Goal: Task Accomplishment & Management: Complete application form

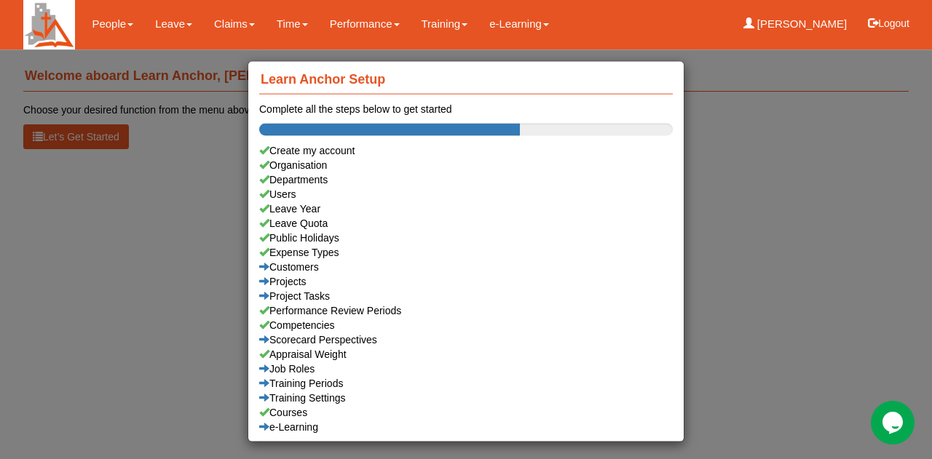
click at [188, 280] on div "Learn Anchor Setup Complete all the steps below to get started Create my accoun…" at bounding box center [466, 229] width 932 height 459
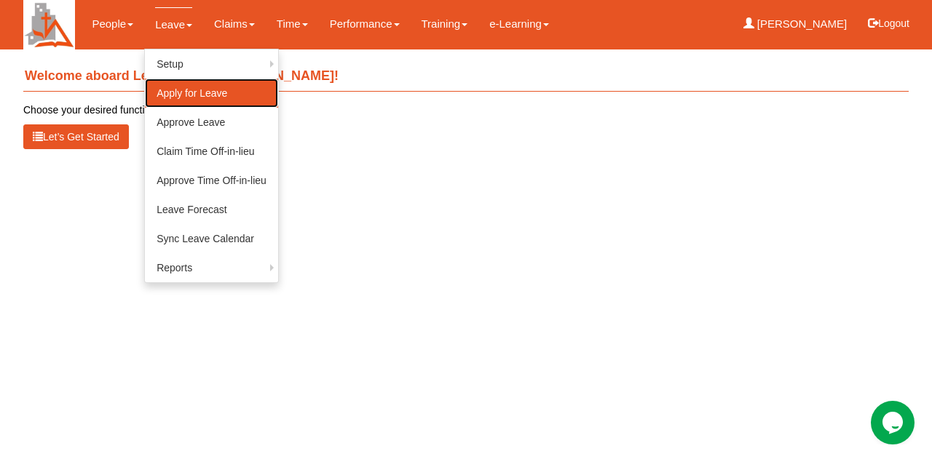
click at [192, 90] on link "Apply for Leave" at bounding box center [211, 93] width 133 height 29
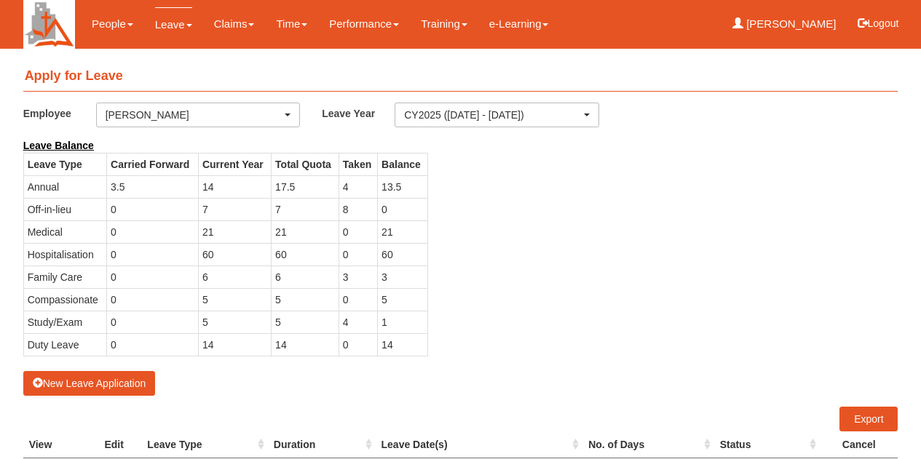
select select "50"
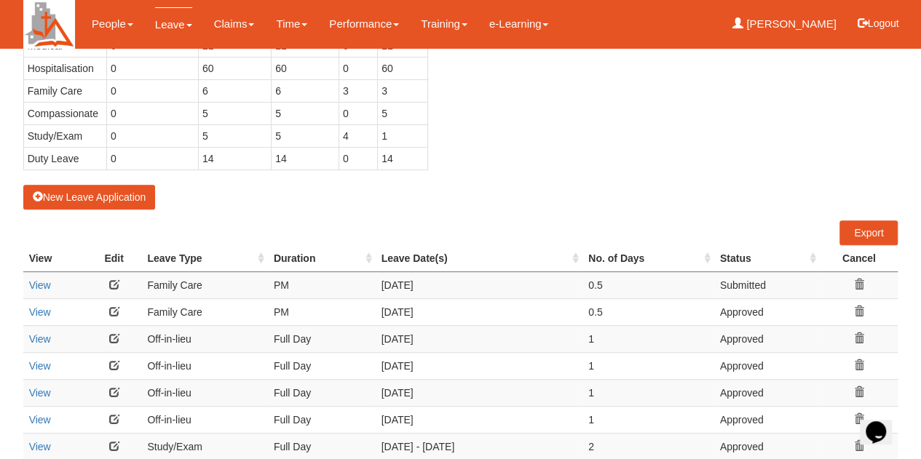
scroll to position [190, 0]
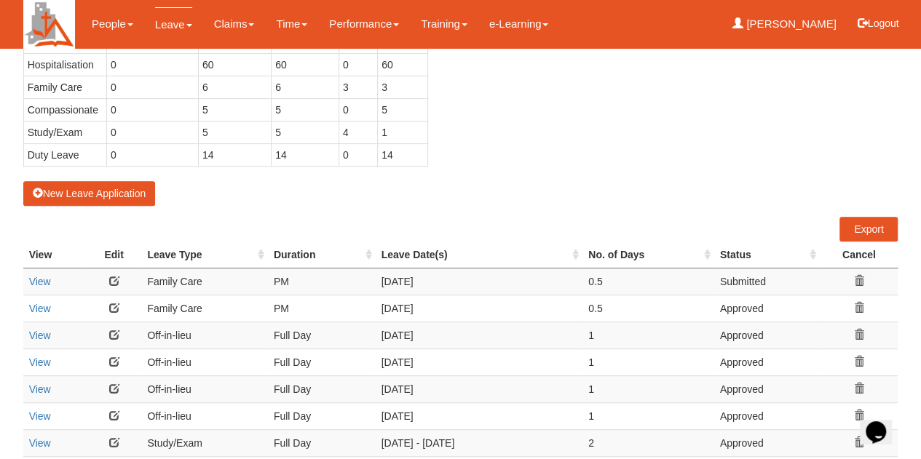
click at [476, 117] on div "Leave Balance Leave Type Carried Forward Current Year Total Quota Taken Balance…" at bounding box center [449, 64] width 875 height 233
click at [467, 194] on div "New Leave Application" at bounding box center [460, 77] width 875 height 258
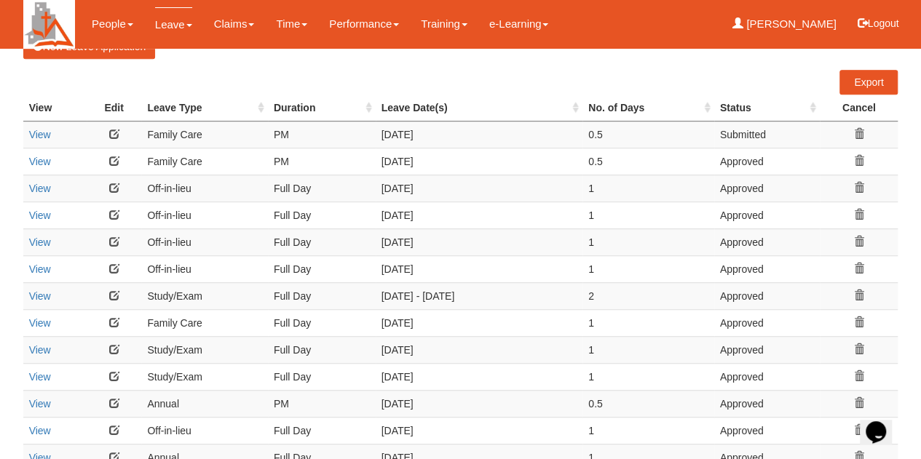
scroll to position [299, 0]
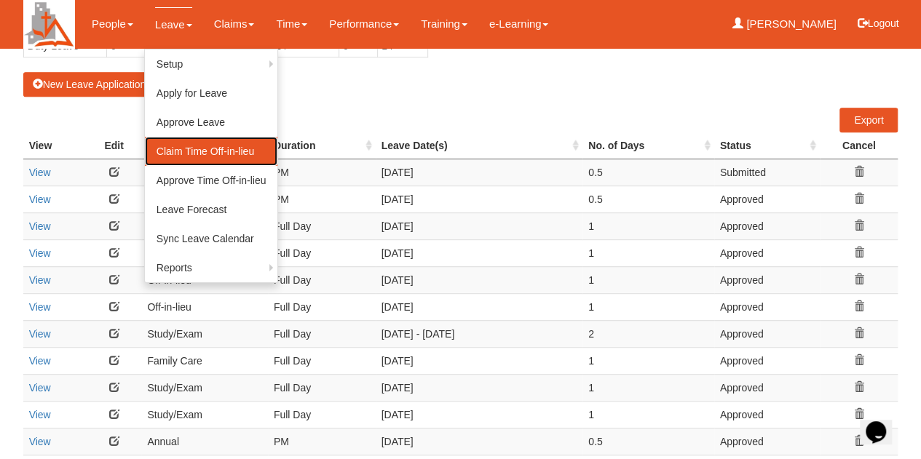
click at [197, 151] on link "Claim Time Off-in-lieu" at bounding box center [211, 151] width 133 height 29
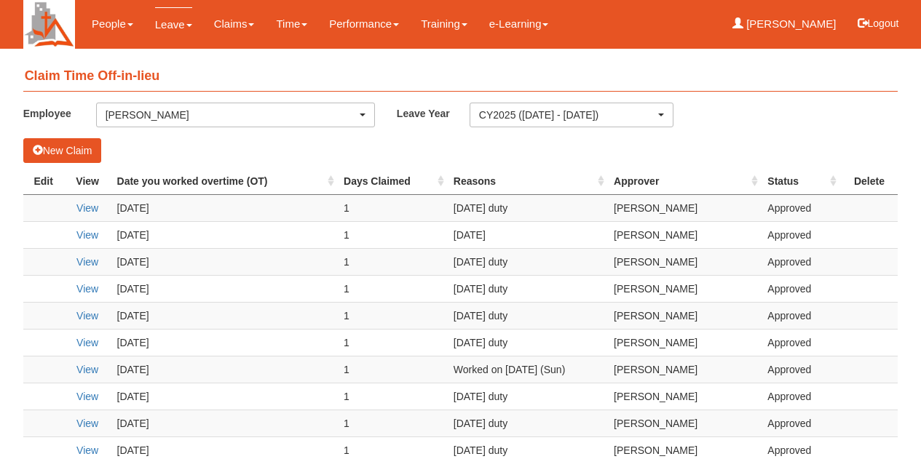
select select "50"
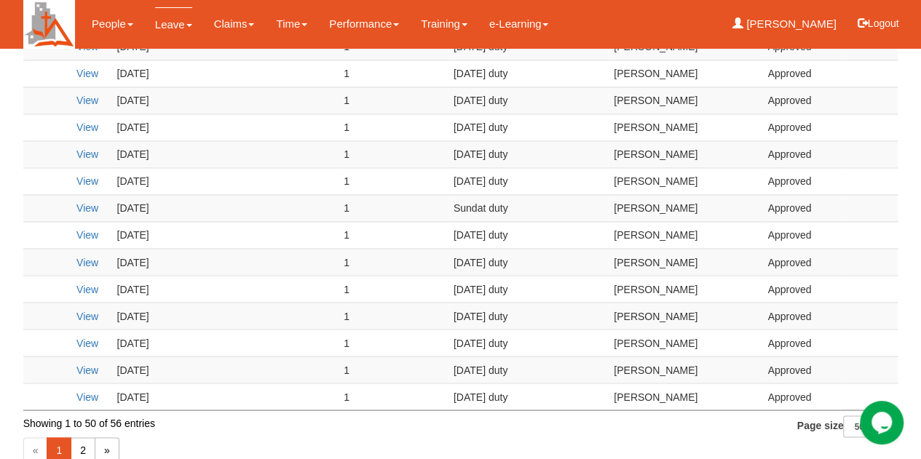
scroll to position [1145, 0]
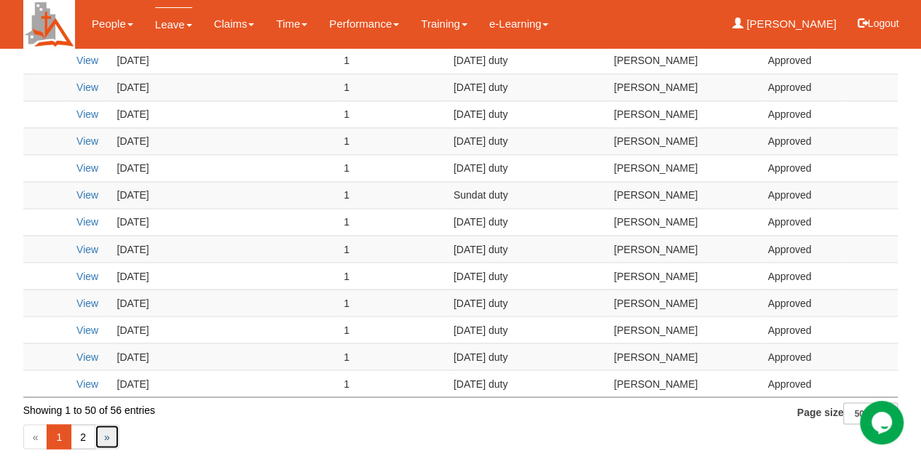
click at [98, 424] on link "»" at bounding box center [107, 436] width 25 height 25
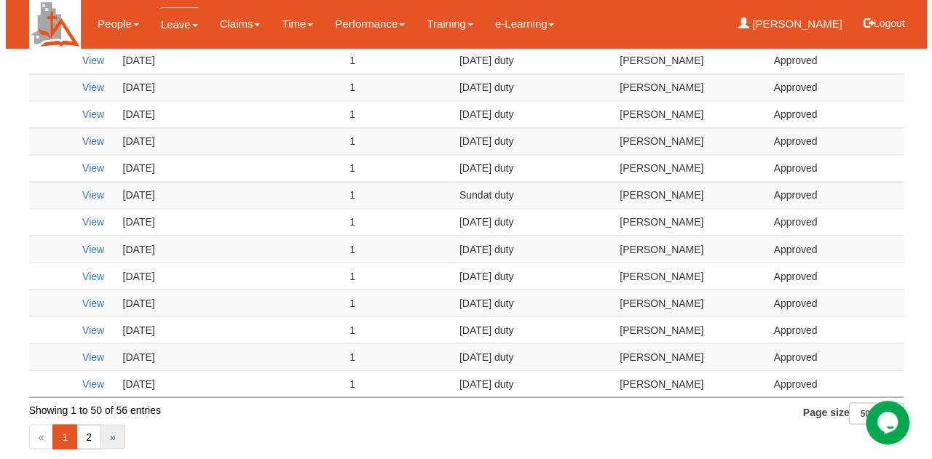
scroll to position [0, 0]
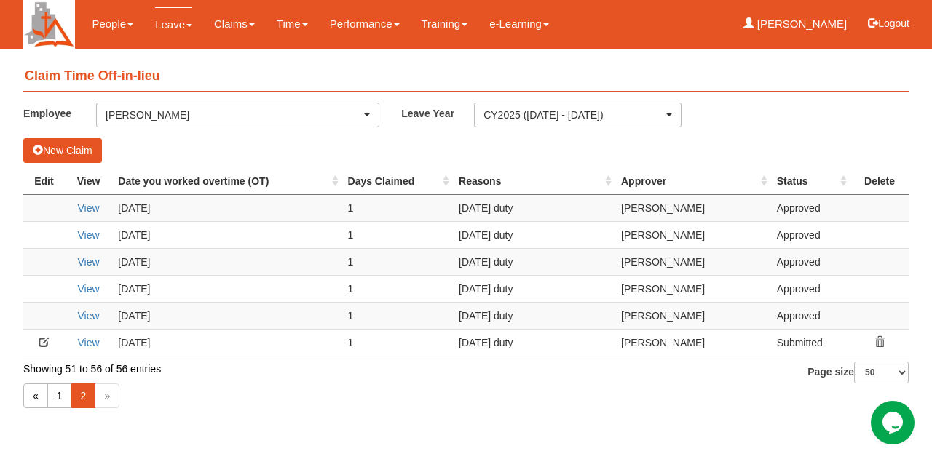
click at [883, 338] on icon at bounding box center [879, 342] width 10 height 10
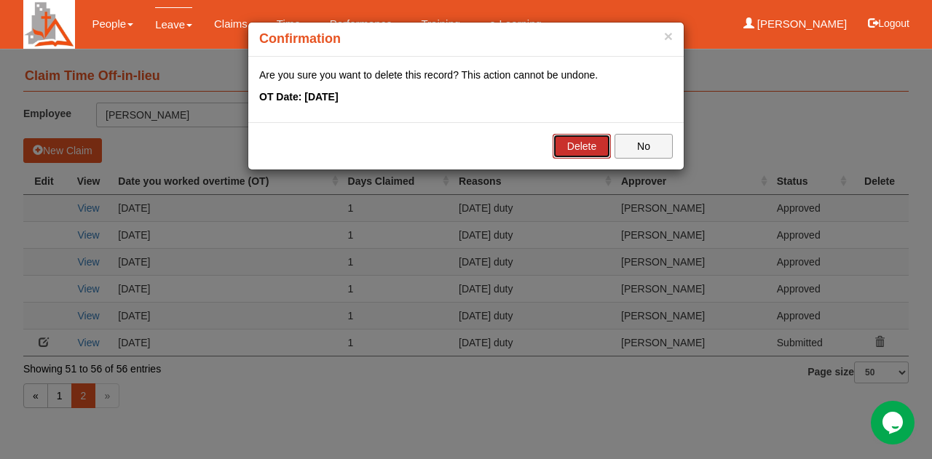
click at [585, 148] on link "Delete" at bounding box center [582, 146] width 58 height 25
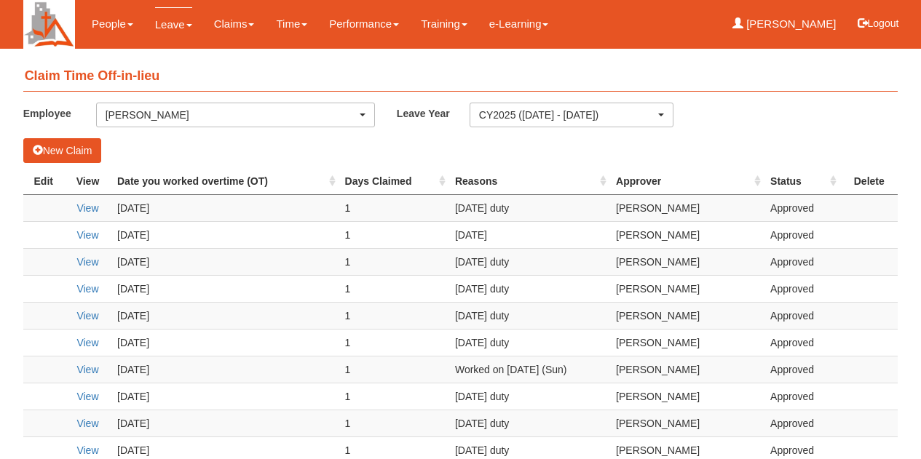
select select "50"
click at [73, 152] on button "New Claim" at bounding box center [62, 150] width 79 height 25
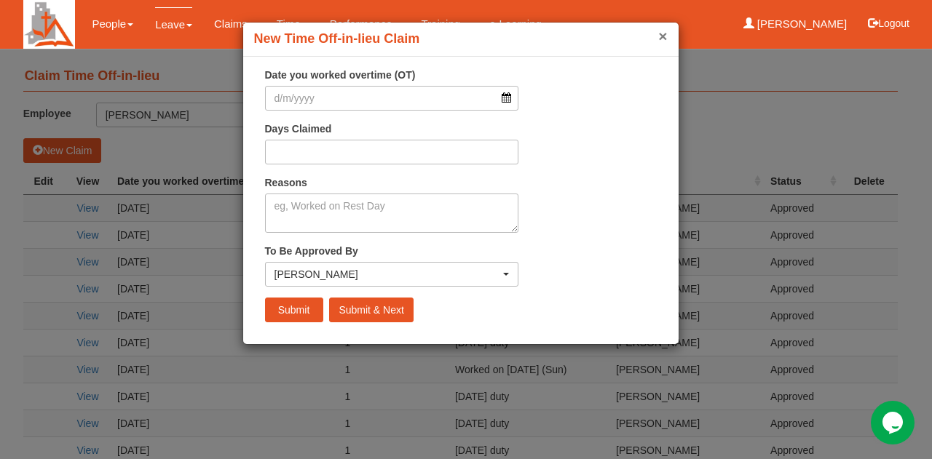
click at [658, 36] on button "×" at bounding box center [662, 35] width 9 height 15
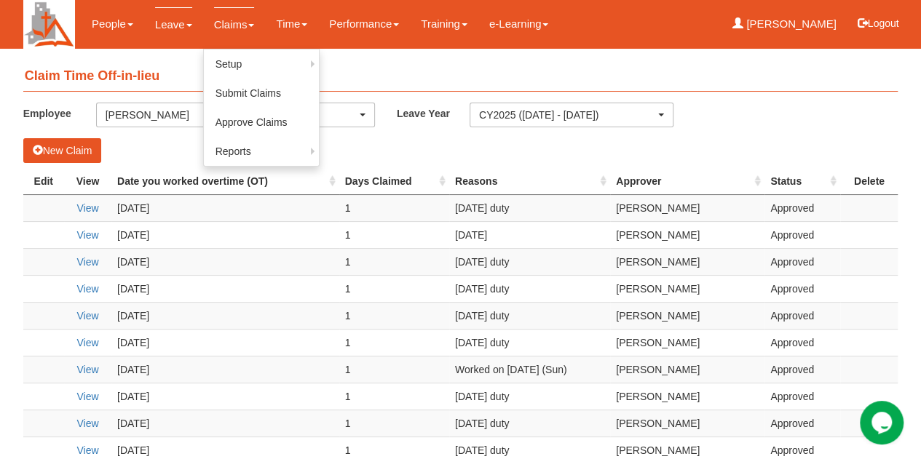
click at [230, 25] on link "Claims" at bounding box center [234, 24] width 41 height 34
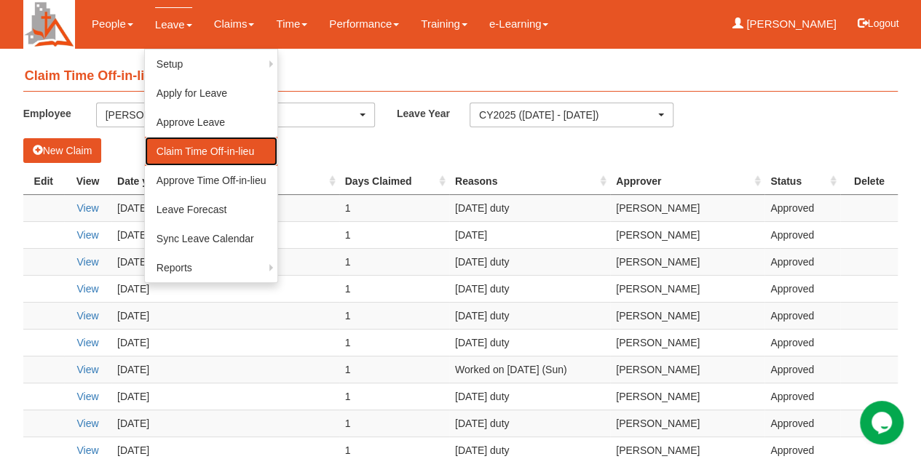
click at [178, 152] on link "Claim Time Off-in-lieu" at bounding box center [211, 151] width 133 height 29
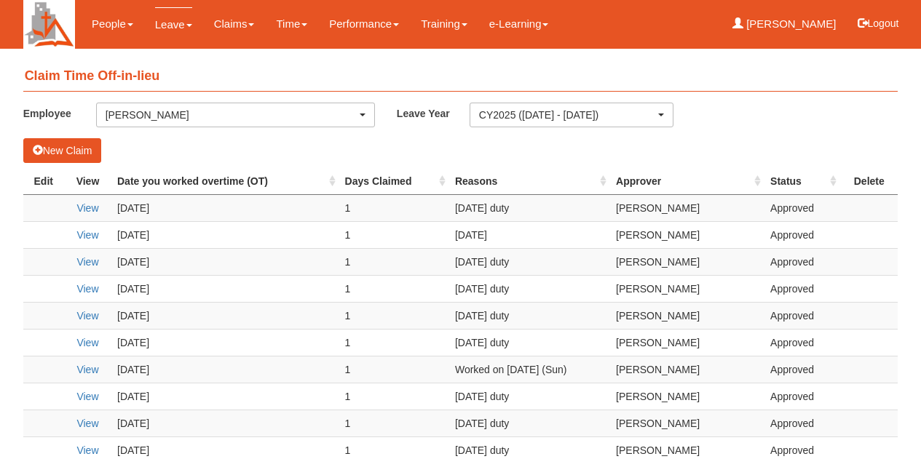
select select "50"
click at [71, 147] on button "New Claim" at bounding box center [62, 150] width 79 height 25
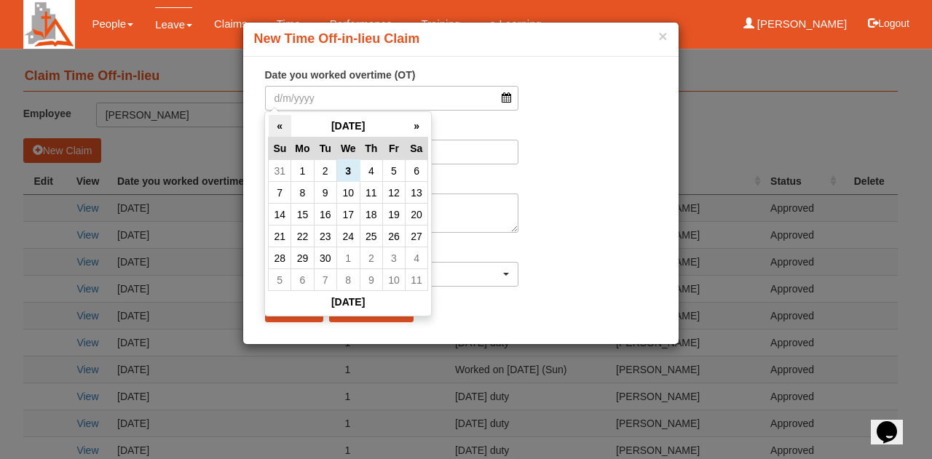
click at [281, 127] on th "«" at bounding box center [280, 126] width 23 height 23
click at [278, 279] on td "31" at bounding box center [280, 280] width 23 height 22
type input "31/8/2025"
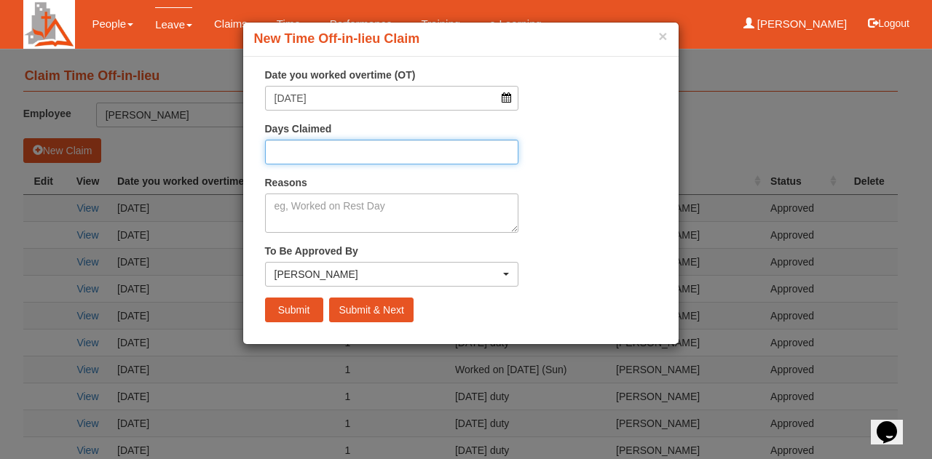
click at [387, 152] on input "Days Claimed" at bounding box center [392, 152] width 254 height 25
type input "1"
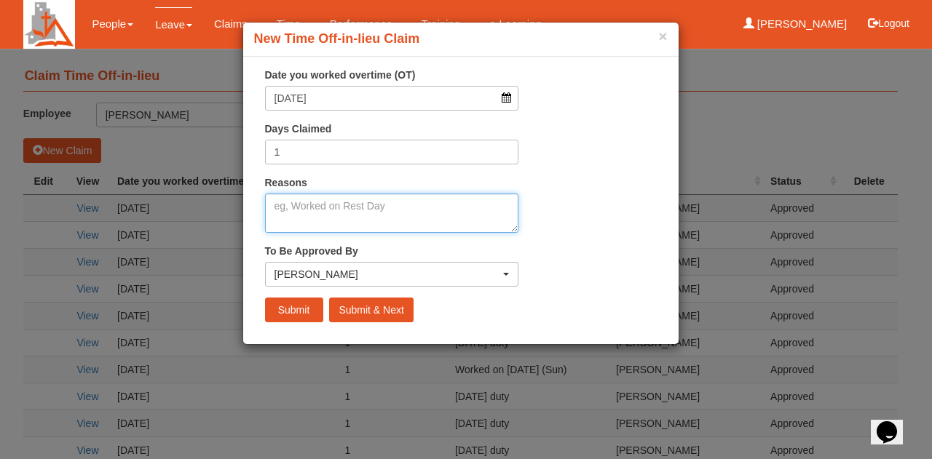
click at [395, 216] on textarea "Reasons" at bounding box center [392, 213] width 254 height 39
type textarea "Sunday duty"
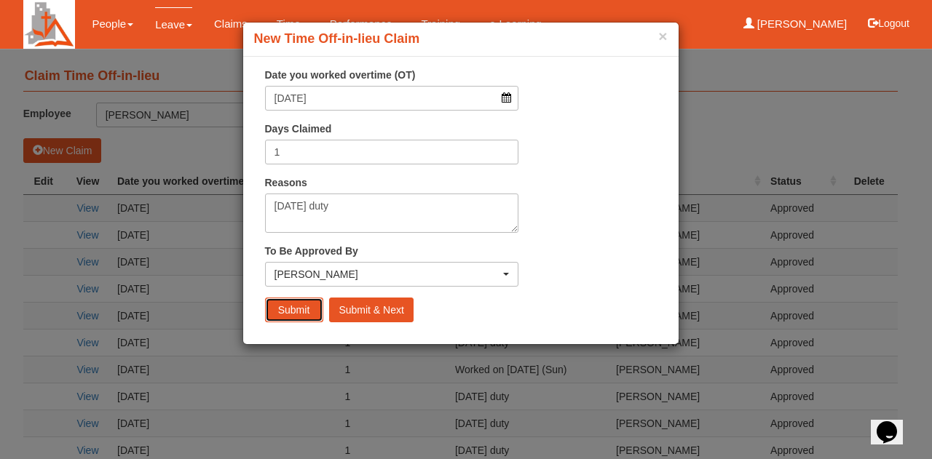
click at [305, 305] on input "Submit" at bounding box center [294, 310] width 58 height 25
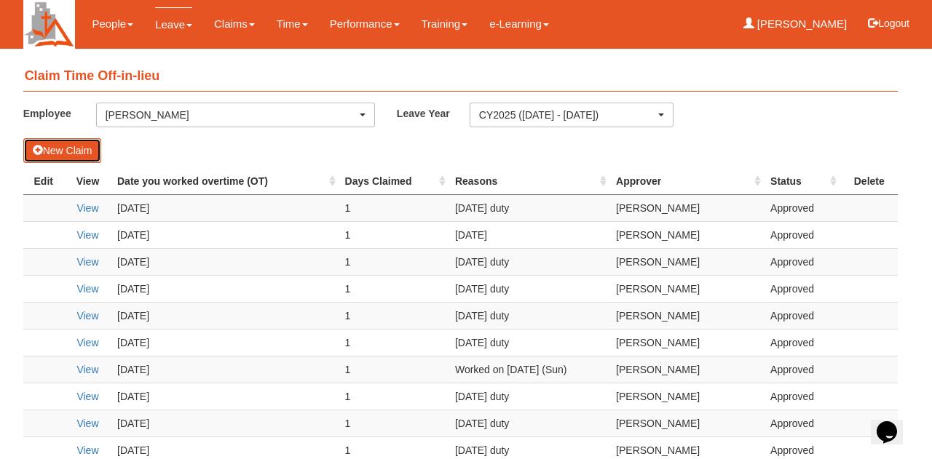
select select "50"
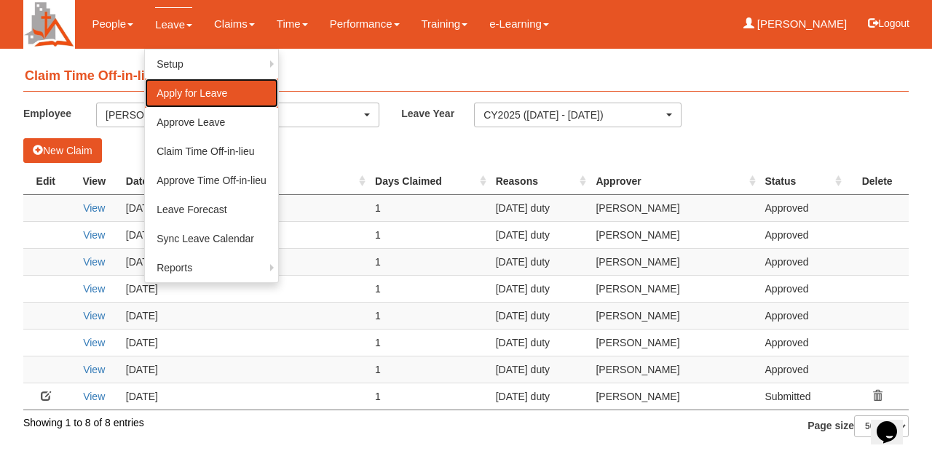
click at [173, 95] on link "Apply for Leave" at bounding box center [211, 93] width 133 height 29
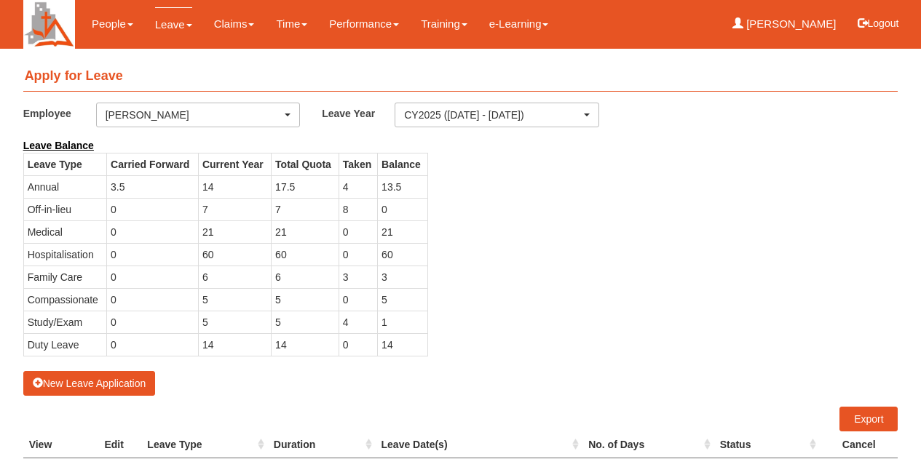
select select "50"
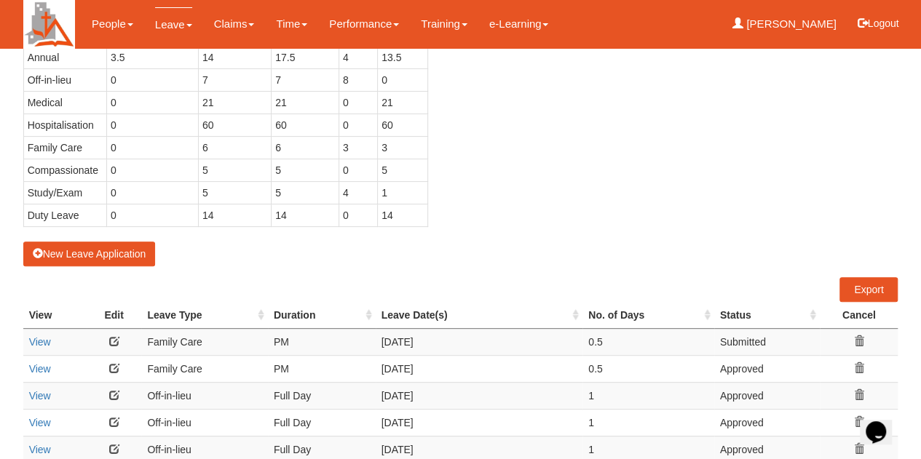
scroll to position [134, 0]
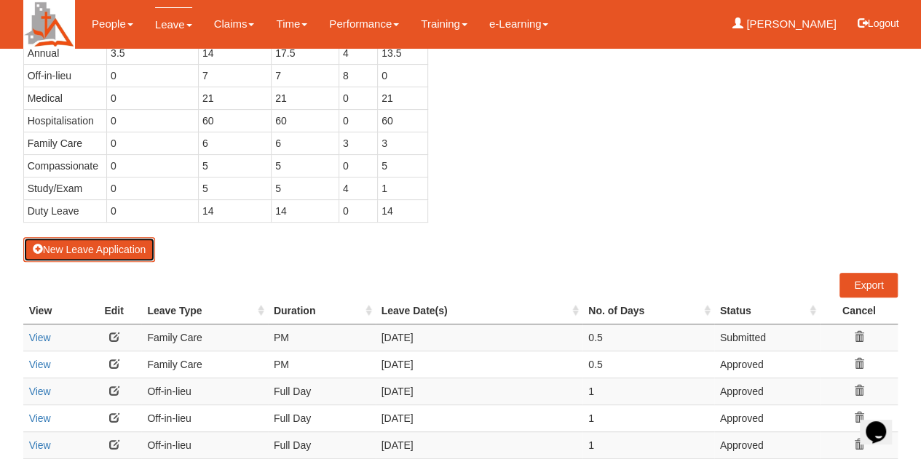
click at [113, 242] on button "New Leave Application" at bounding box center [89, 249] width 133 height 25
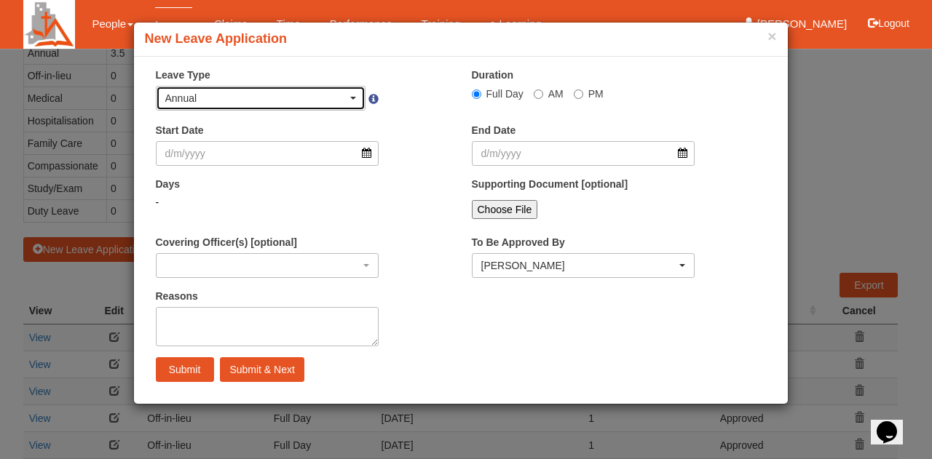
click at [355, 91] on div "Annual" at bounding box center [260, 98] width 191 height 15
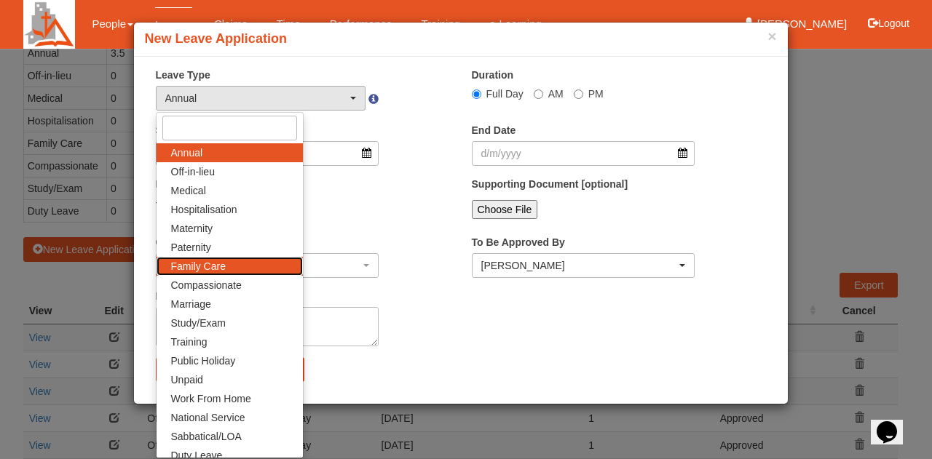
click at [223, 266] on link "Family Care" at bounding box center [230, 266] width 146 height 19
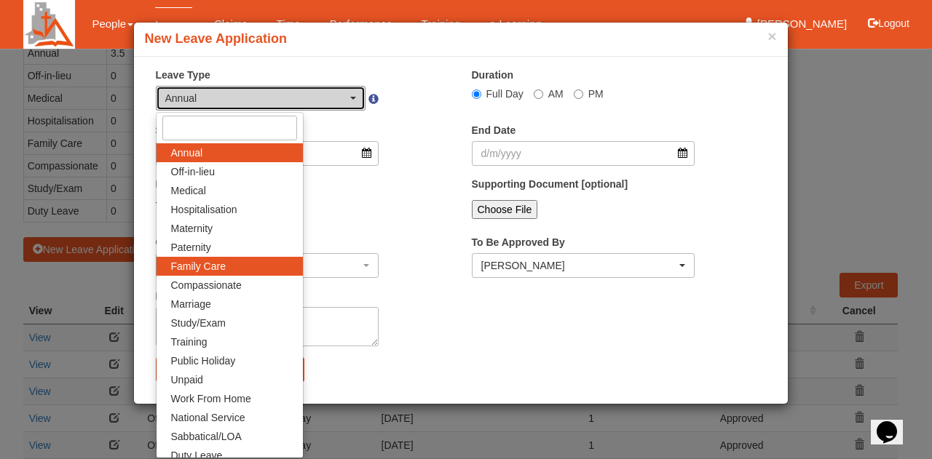
select select "9"
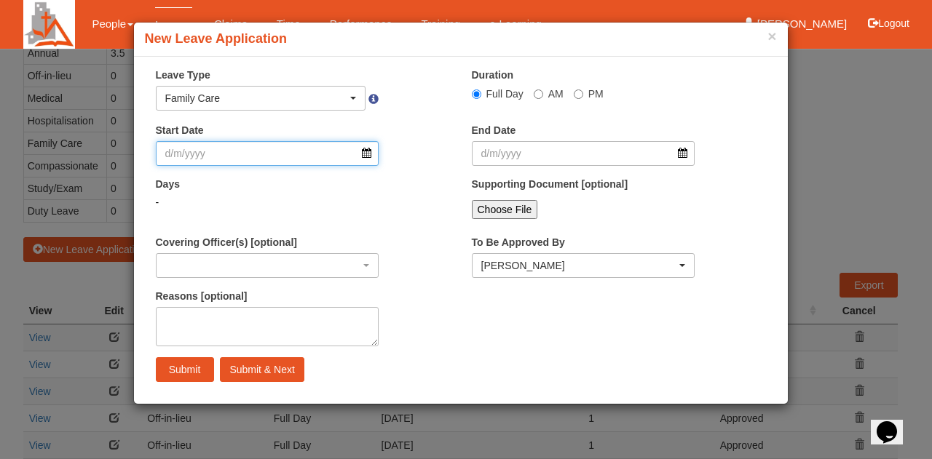
click at [240, 159] on input "Start Date" at bounding box center [268, 153] width 224 height 25
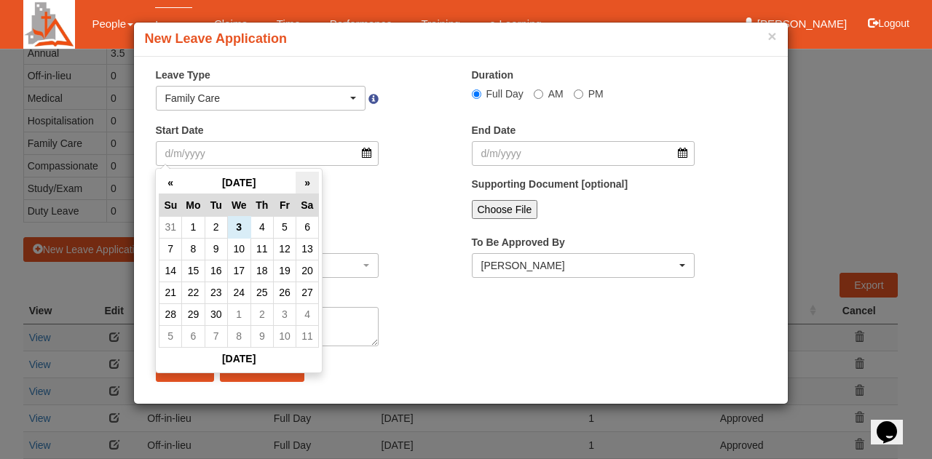
click at [307, 183] on th "»" at bounding box center [307, 183] width 23 height 23
click at [208, 298] on td "21" at bounding box center [216, 293] width 23 height 22
type input "[DATE]"
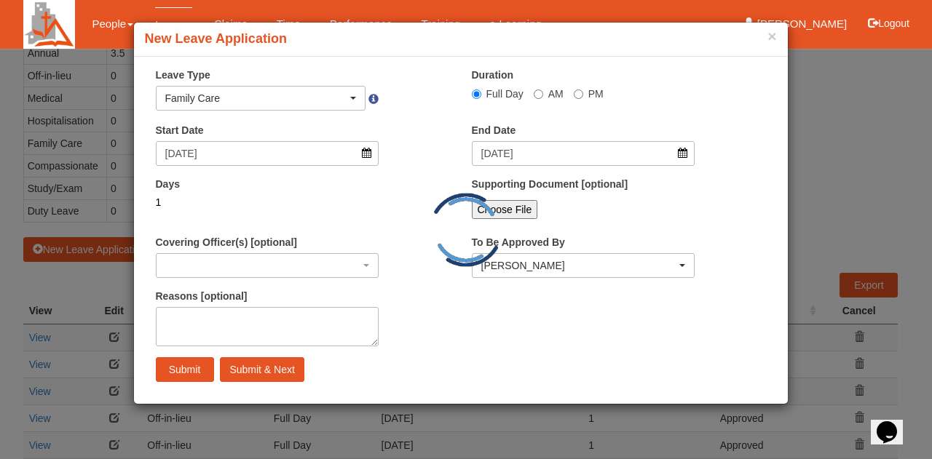
select select
click at [577, 94] on input "PM" at bounding box center [578, 94] width 9 height 9
radio input "true"
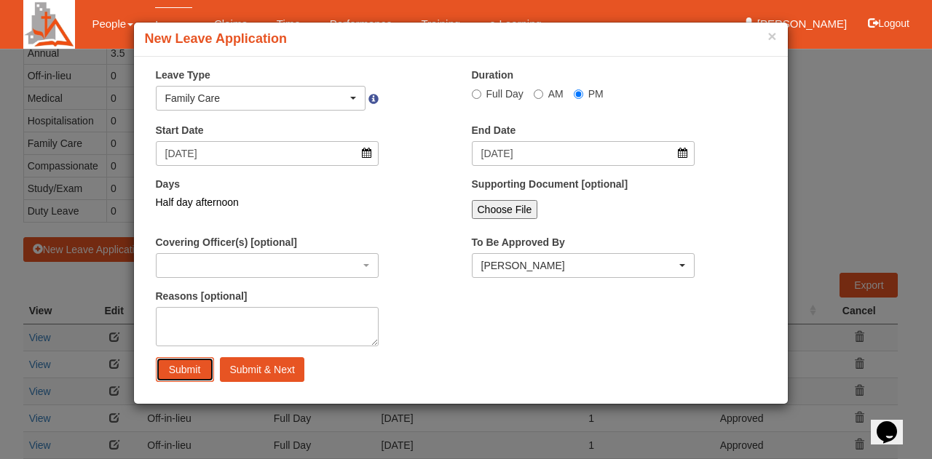
click at [190, 368] on input "Submit" at bounding box center [185, 369] width 58 height 25
select select "1"
radio input "true"
select select
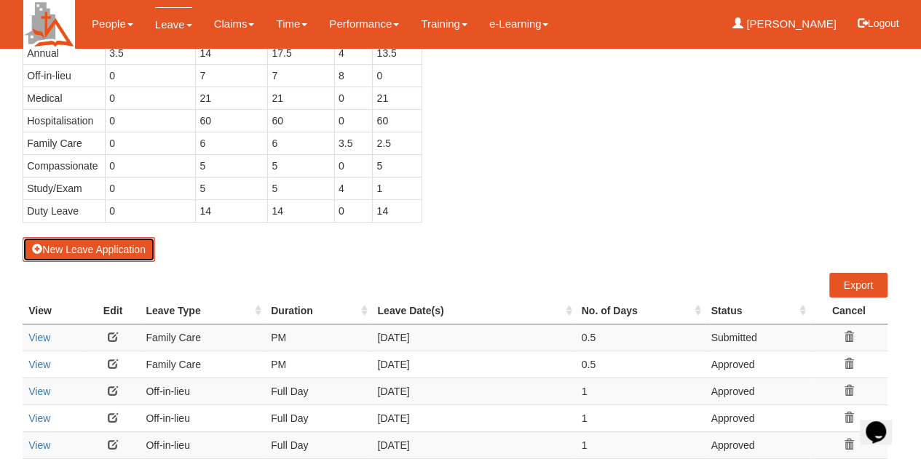
select select "50"
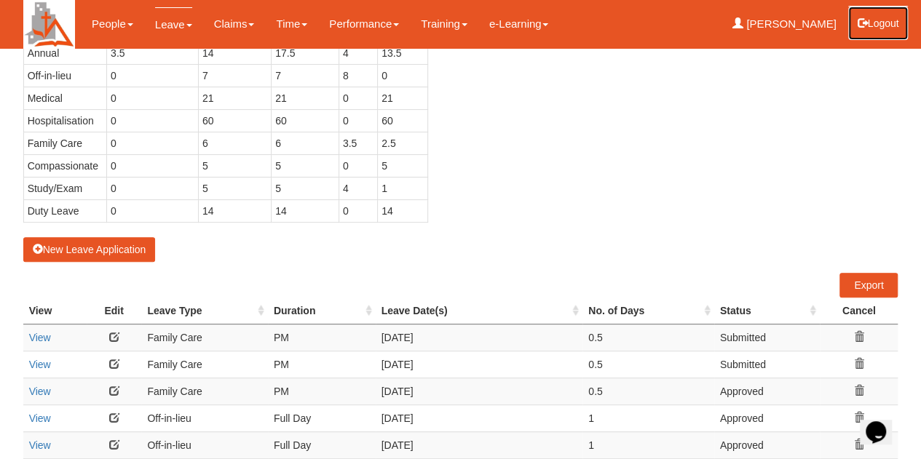
click at [876, 20] on button "Logout" at bounding box center [879, 23] width 62 height 35
